Goal: Information Seeking & Learning: Check status

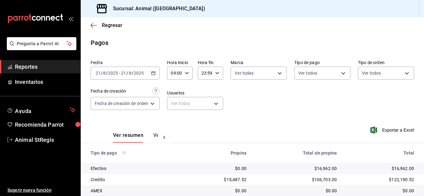
scroll to position [78, 0]
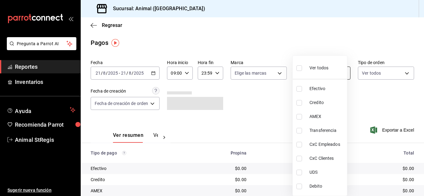
click at [321, 72] on body "Pregunta a Parrot AI Reportes Inventarios Ayuda Recomienda Parrot Animal StRegi…" at bounding box center [212, 98] width 424 height 196
click at [301, 67] on input "checkbox" at bounding box center [299, 68] width 6 height 6
checkbox input "true"
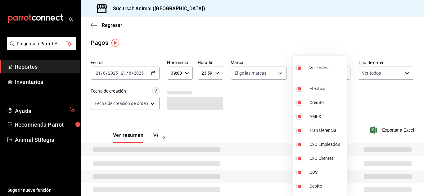
type input "5a0f3365-d715-4940-adc4-656debb7822a,fc07b02b-84a7-4dba-9bff-98bba82b1290,ff2b0…"
checkbox input "true"
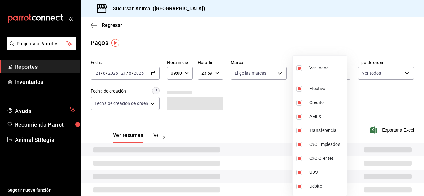
checkbox input "true"
click at [274, 108] on div at bounding box center [212, 98] width 424 height 196
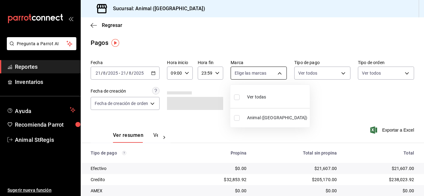
click at [262, 72] on body "Pregunta a Parrot AI Reportes Inventarios Ayuda Recomienda Parrot Animal StRegi…" at bounding box center [212, 98] width 424 height 196
click at [237, 98] on input "checkbox" at bounding box center [237, 98] width 6 height 6
checkbox input "true"
type input "3f39fcdc-c8c4-4fff-883a-47b345d9391c"
checkbox input "true"
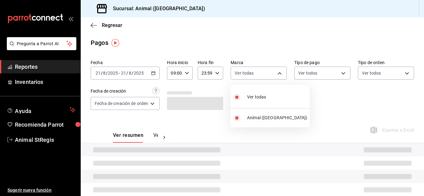
click at [342, 98] on div at bounding box center [212, 98] width 424 height 196
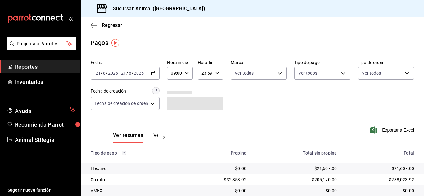
click at [352, 41] on div "Pagos" at bounding box center [252, 42] width 343 height 9
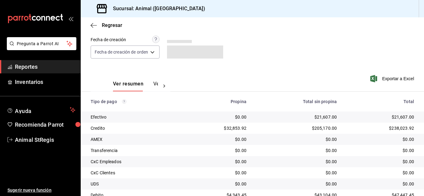
scroll to position [78, 0]
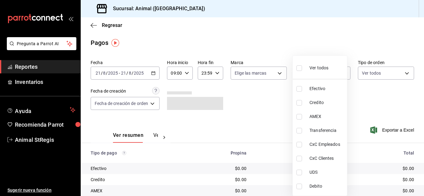
drag, startPoint x: 303, startPoint y: 74, endPoint x: 305, endPoint y: 82, distance: 8.5
click at [305, 74] on body "Pregunta a Parrot AI Reportes Inventarios Ayuda Recomienda Parrot Animal StRegi…" at bounding box center [212, 98] width 424 height 196
click at [300, 68] on input "checkbox" at bounding box center [299, 68] width 6 height 6
checkbox input "true"
type input "5a0f3365-d715-4940-adc4-656debb7822a,fc07b02b-84a7-4dba-9bff-98bba82b1290,ff2b0…"
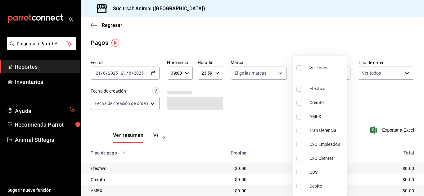
checkbox input "true"
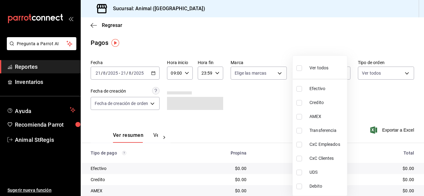
checkbox input "true"
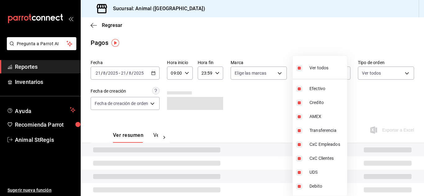
click at [258, 98] on div at bounding box center [212, 98] width 424 height 196
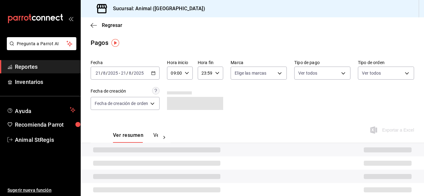
click at [249, 70] on div "Ver todos Efectivo Credito AMEX Transferencia CxC Empleados CxC Clientes UDS De…" at bounding box center [212, 98] width 424 height 196
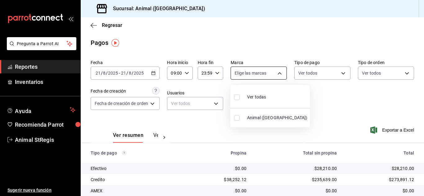
click at [248, 72] on body "Pregunta a Parrot AI Reportes Inventarios Ayuda Recomienda Parrot Animal StRegi…" at bounding box center [212, 98] width 424 height 196
click at [237, 97] on input "checkbox" at bounding box center [237, 98] width 6 height 6
checkbox input "true"
type input "3f39fcdc-c8c4-4fff-883a-47b345d9391c"
checkbox input "true"
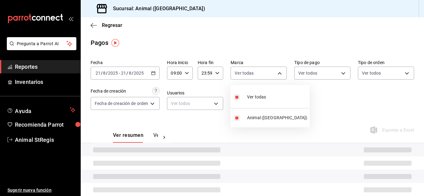
click at [389, 115] on div at bounding box center [212, 98] width 424 height 196
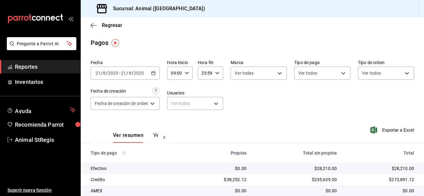
drag, startPoint x: 308, startPoint y: 61, endPoint x: 307, endPoint y: 50, distance: 10.6
click at [308, 60] on label "Tipo de pago" at bounding box center [322, 62] width 56 height 4
